Goal: Check status

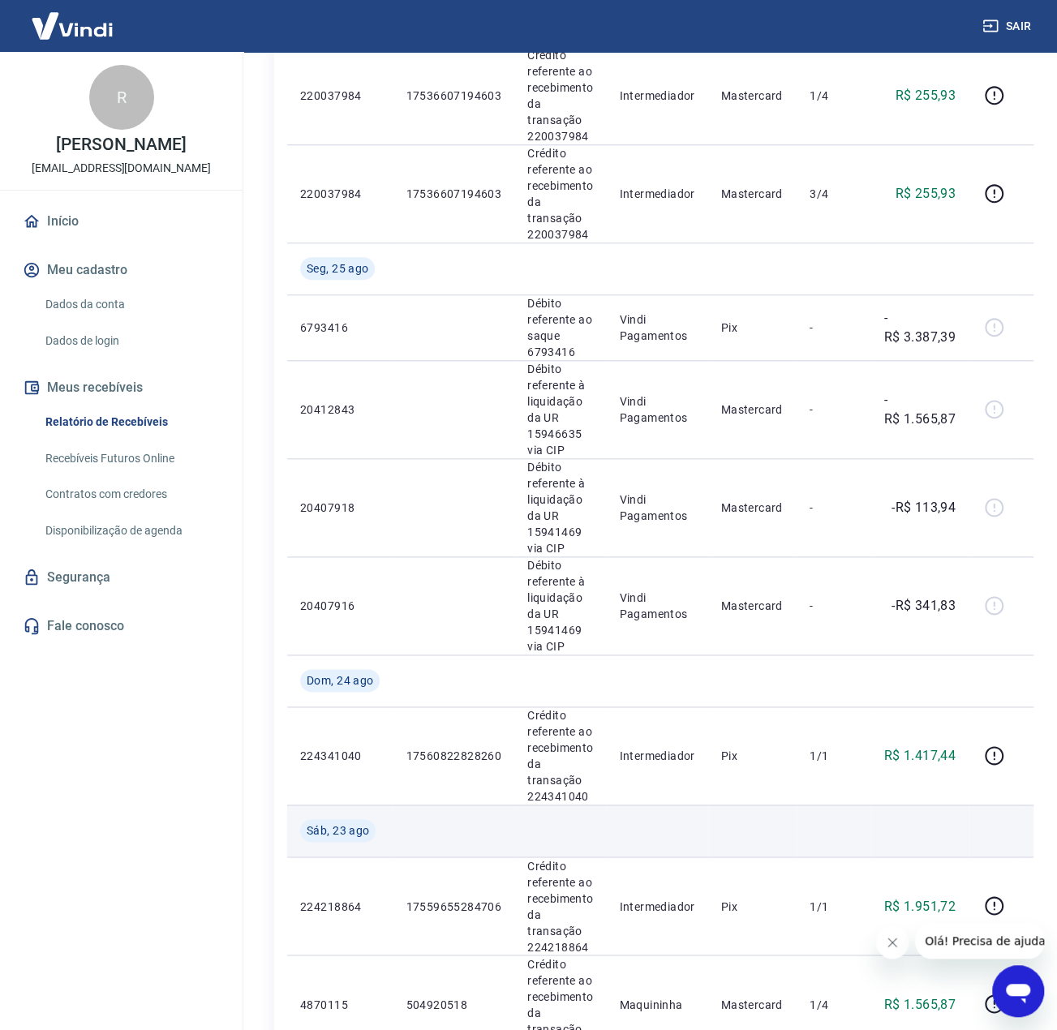
scroll to position [649, 0]
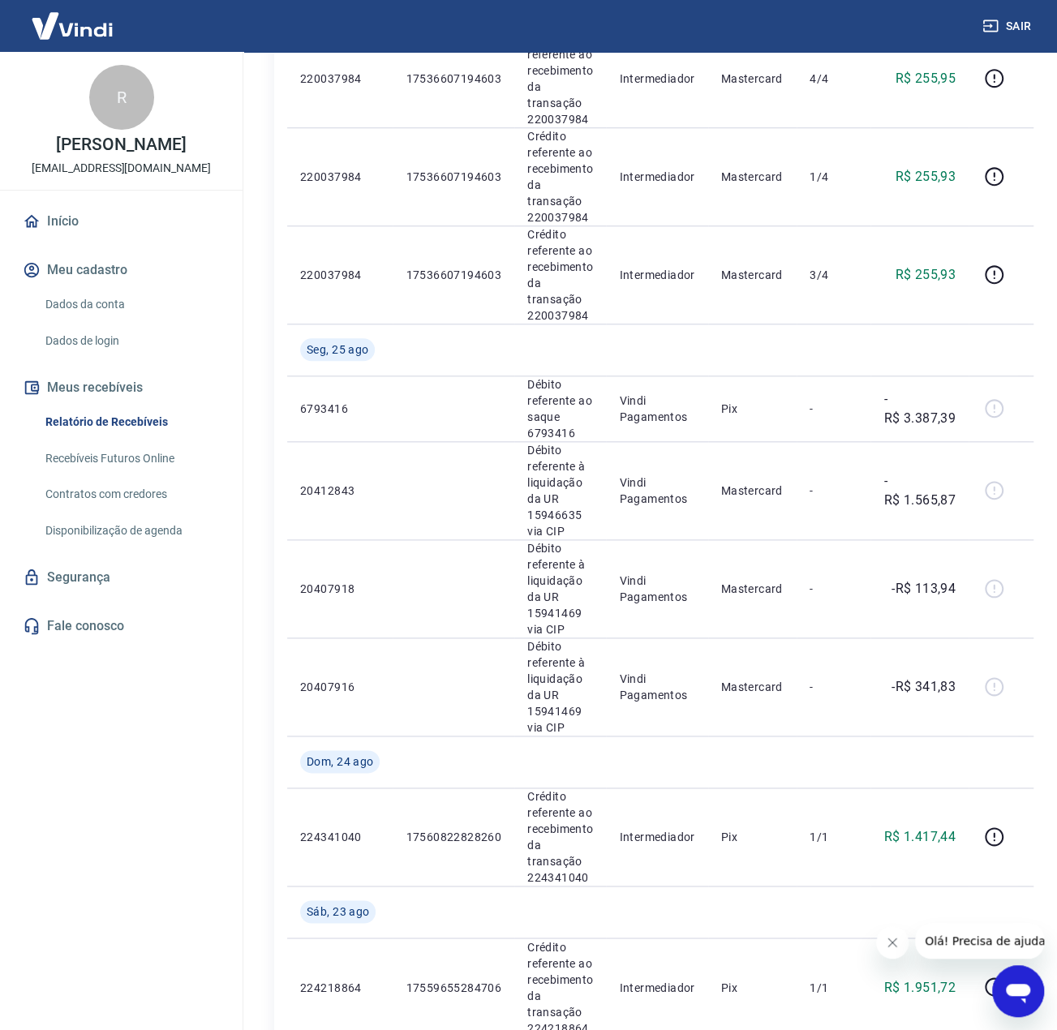
drag, startPoint x: 110, startPoint y: 843, endPoint x: 109, endPoint y: 810, distance: 32.5
click at [110, 843] on div "R Rodrigo Pereira de Freitas Santos contato@uniformesnet.com.br Início Meu cada…" at bounding box center [121, 534] width 243 height 965
click at [106, 755] on div "R Rodrigo Pereira de Freitas Santos contato@uniformesnet.com.br Início Meu cada…" at bounding box center [121, 534] width 243 height 965
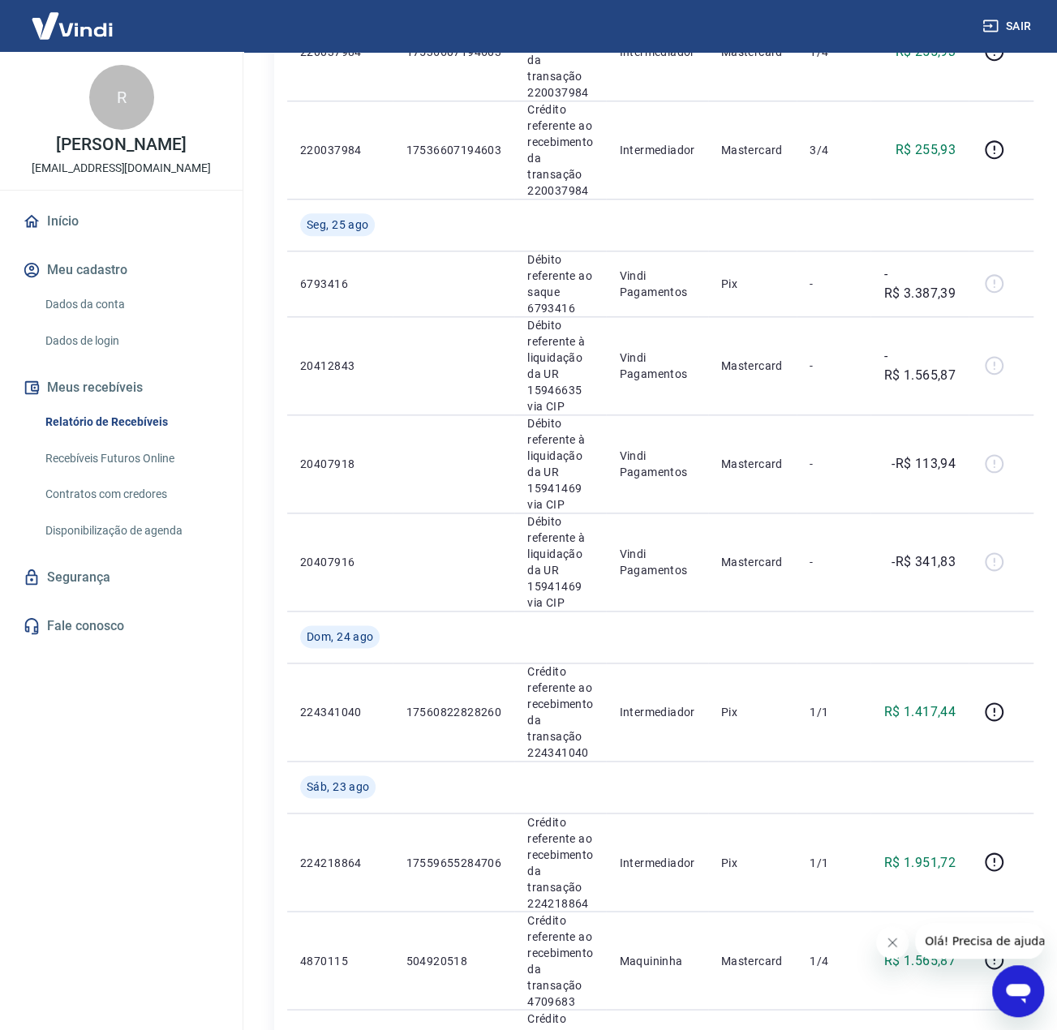
scroll to position [730, 0]
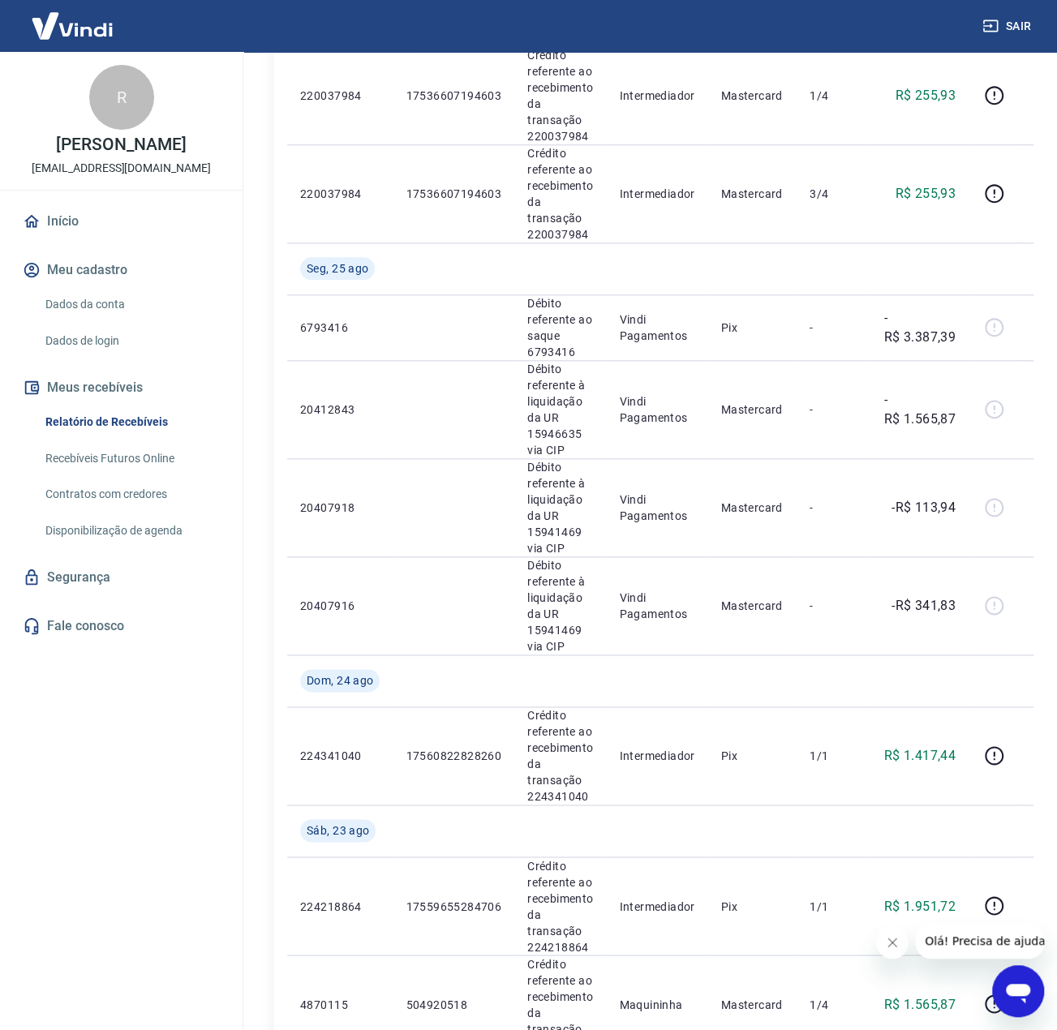
drag, startPoint x: 146, startPoint y: 717, endPoint x: 146, endPoint y: 708, distance: 8.9
click at [146, 717] on div "R Rodrigo Pereira de Freitas Santos contato@uniformesnet.com.br Início Meu cada…" at bounding box center [121, 534] width 243 height 965
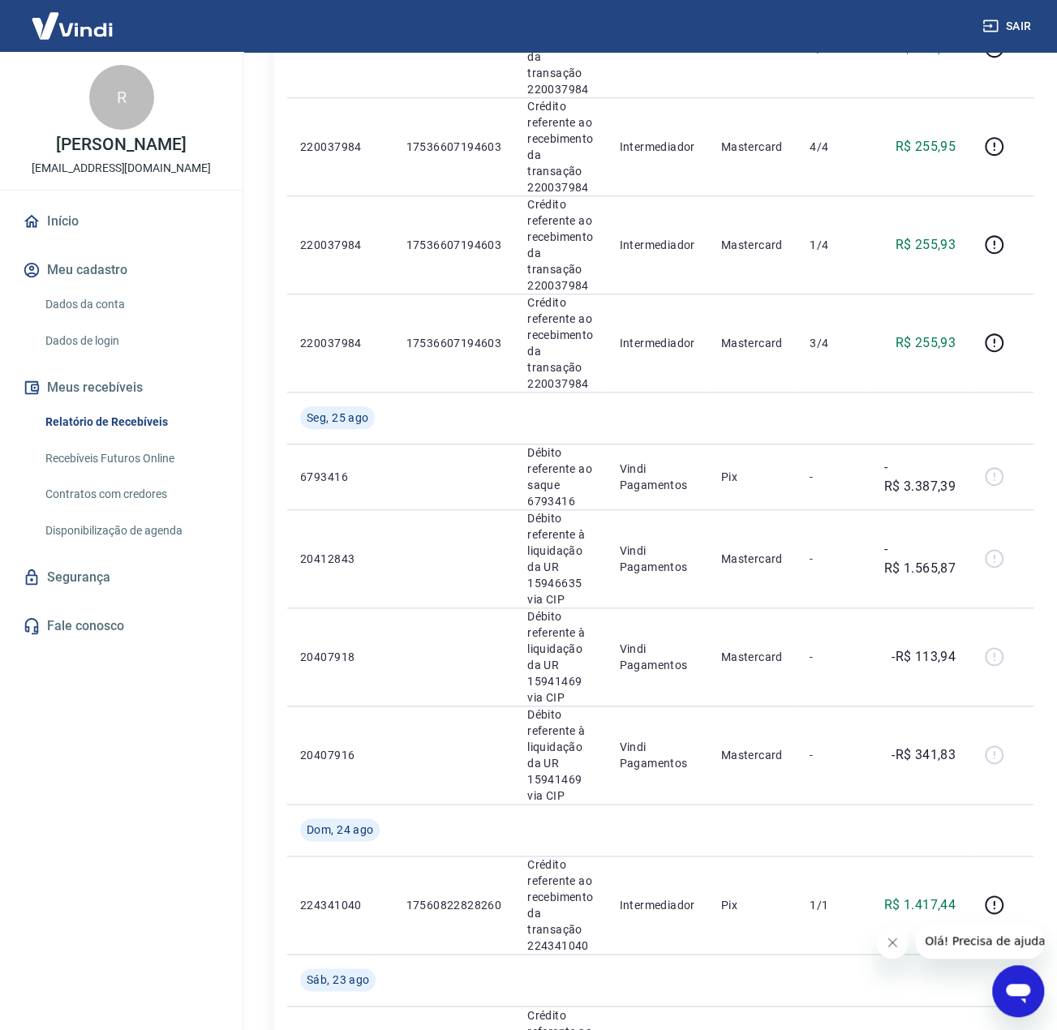
scroll to position [568, 0]
